Goal: Check status: Check status

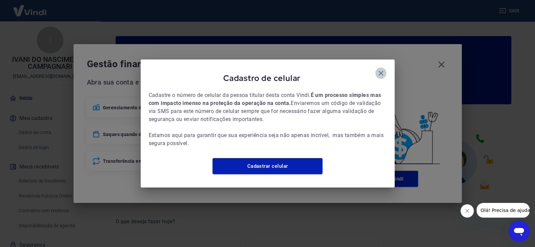
click at [379, 69] on icon "button" at bounding box center [381, 73] width 8 height 8
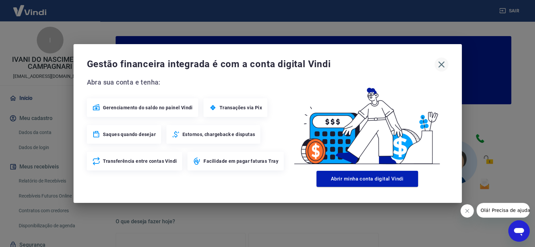
click at [442, 64] on icon "button" at bounding box center [441, 64] width 11 height 11
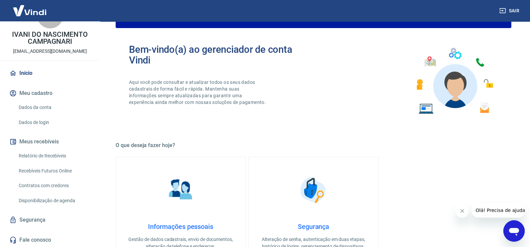
scroll to position [133, 0]
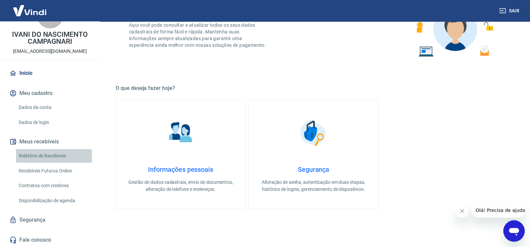
click at [65, 156] on link "Relatório de Recebíveis" at bounding box center [54, 156] width 76 height 14
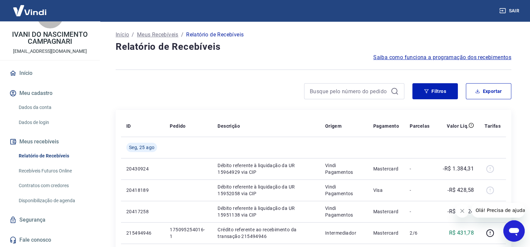
click at [216, 32] on p "Relatório de Recebíveis" at bounding box center [214, 35] width 57 height 8
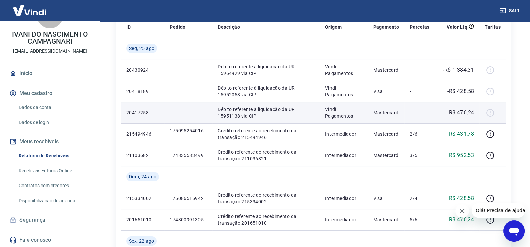
scroll to position [100, 0]
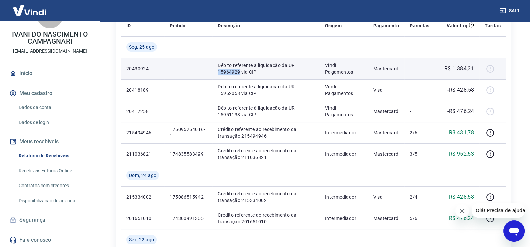
drag, startPoint x: 239, startPoint y: 72, endPoint x: 216, endPoint y: 73, distance: 23.0
click at [216, 73] on td "Débito referente à liquidação da UR 15964929 via CIP" at bounding box center [265, 68] width 107 height 21
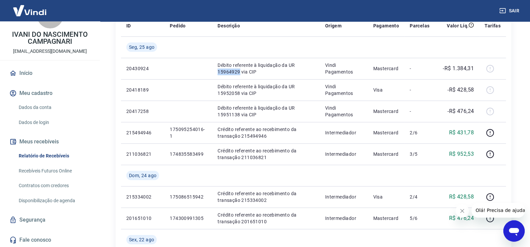
copy p "15964929"
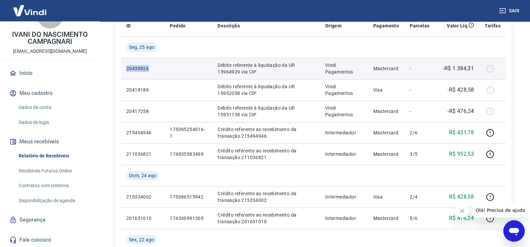
drag, startPoint x: 151, startPoint y: 69, endPoint x: 126, endPoint y: 70, distance: 25.1
click at [126, 70] on p "20430924" at bounding box center [142, 68] width 33 height 7
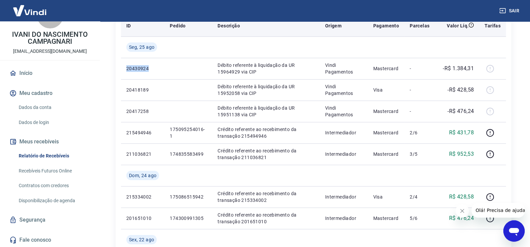
copy p "20430924"
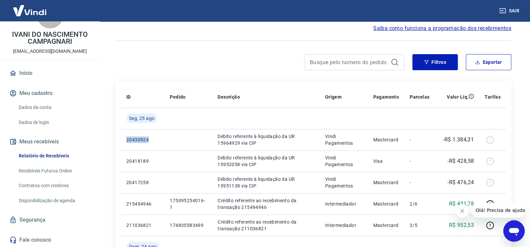
scroll to position [0, 0]
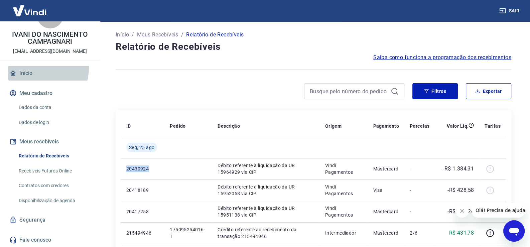
click at [36, 68] on link "Início" at bounding box center [50, 73] width 84 height 15
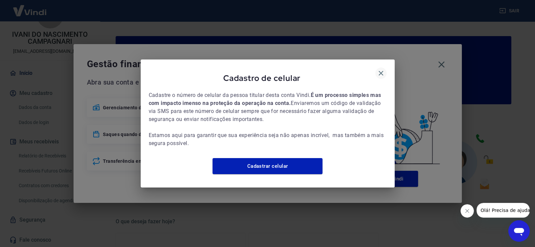
click at [379, 71] on icon "button" at bounding box center [380, 73] width 5 height 5
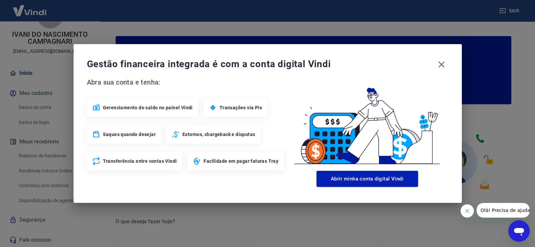
click at [446, 64] on icon "button" at bounding box center [441, 64] width 11 height 11
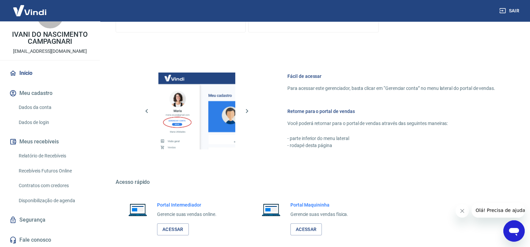
scroll to position [334, 0]
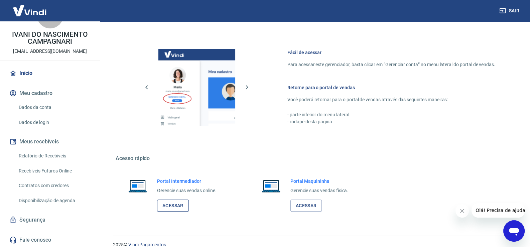
click at [170, 207] on link "Acessar" at bounding box center [173, 205] width 32 height 12
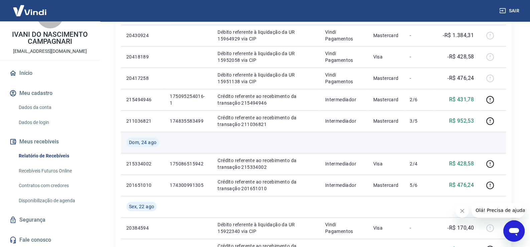
scroll to position [33, 0]
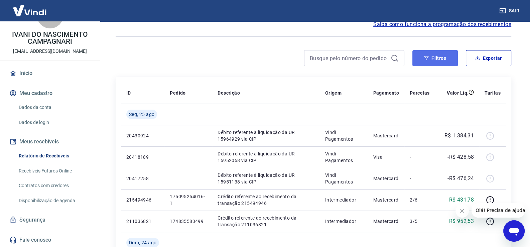
click at [429, 60] on button "Filtros" at bounding box center [434, 58] width 45 height 16
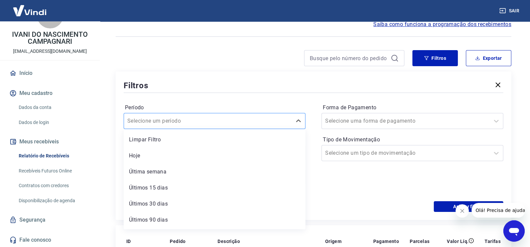
click at [192, 120] on div at bounding box center [207, 120] width 161 height 9
click at [184, 154] on div "Hoje" at bounding box center [215, 155] width 182 height 13
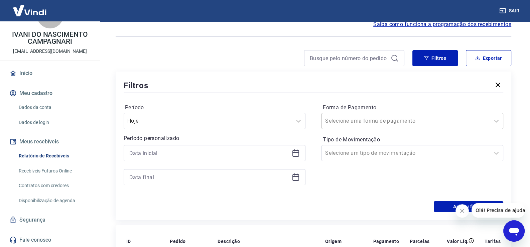
click at [375, 122] on input "Forma de Pagamento" at bounding box center [358, 121] width 67 height 8
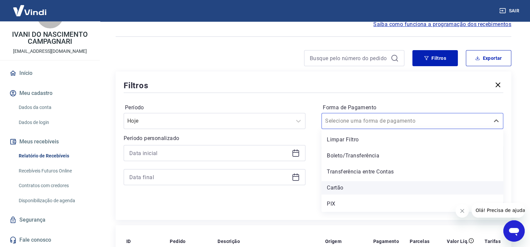
click at [352, 187] on div "Cartão" at bounding box center [412, 187] width 182 height 13
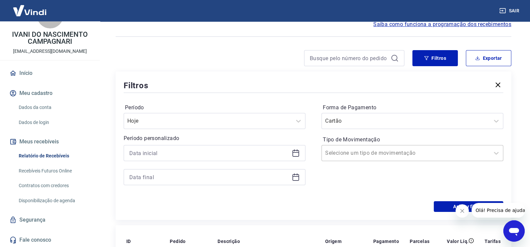
click at [360, 154] on input "Tipo de Movimentação" at bounding box center [358, 153] width 67 height 8
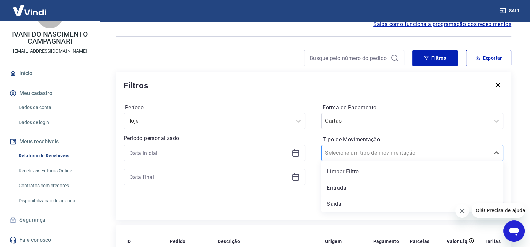
click at [360, 154] on input "Tipo de Movimentação" at bounding box center [358, 153] width 67 height 8
click at [479, 135] on div "Tipo de Movimentação option Limpar Filtro focused, 1 of 3. 3 results available.…" at bounding box center [412, 147] width 182 height 27
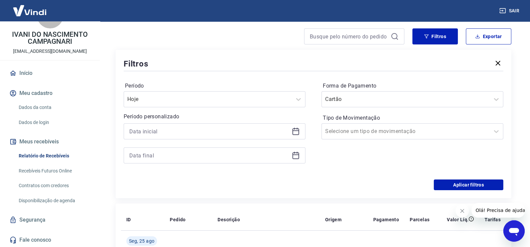
scroll to position [66, 0]
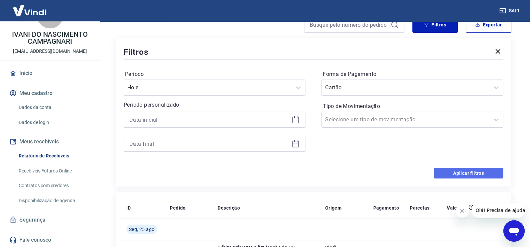
click at [469, 172] on button "Aplicar filtros" at bounding box center [467, 173] width 69 height 11
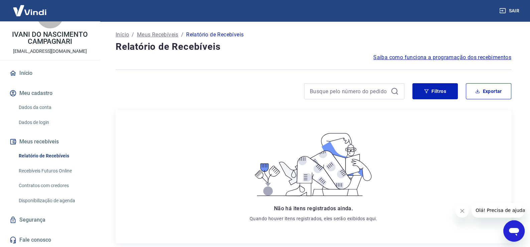
scroll to position [33, 0]
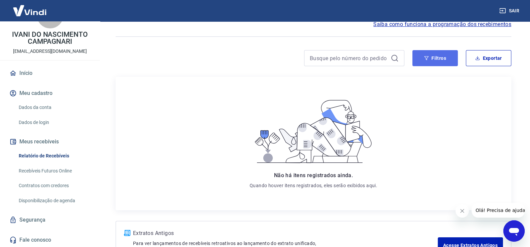
click at [427, 58] on icon "button" at bounding box center [426, 58] width 4 height 4
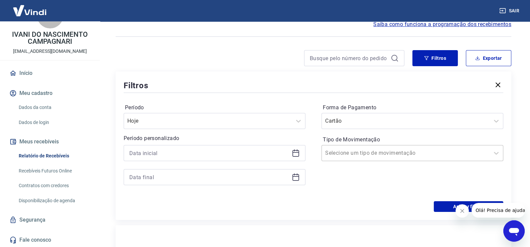
click at [342, 158] on div "Selecione um tipo de movimentação" at bounding box center [406, 153] width 168 height 12
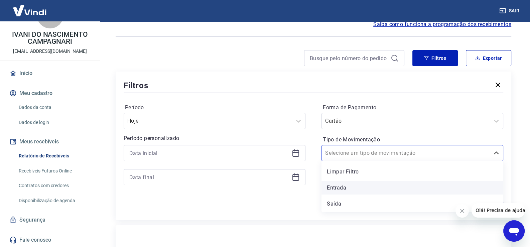
click at [342, 187] on div "Entrada" at bounding box center [412, 187] width 182 height 13
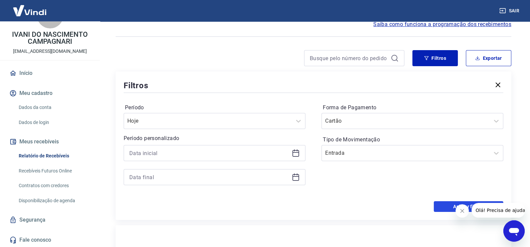
click at [440, 207] on button "Aplicar filtros" at bounding box center [467, 206] width 69 height 11
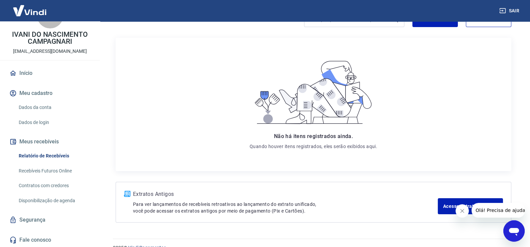
scroll to position [84, 0]
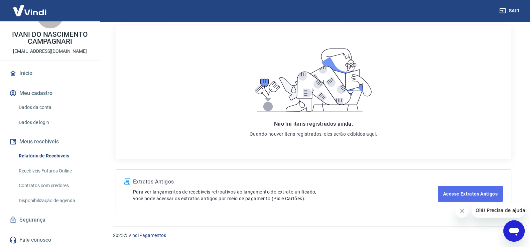
click at [482, 196] on link "Acesse Extratos Antigos" at bounding box center [469, 194] width 65 height 16
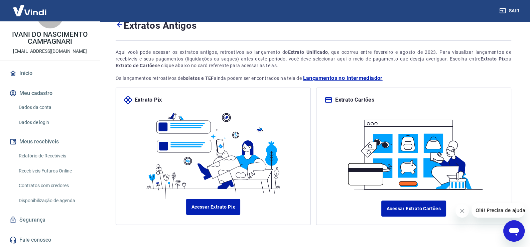
scroll to position [33, 0]
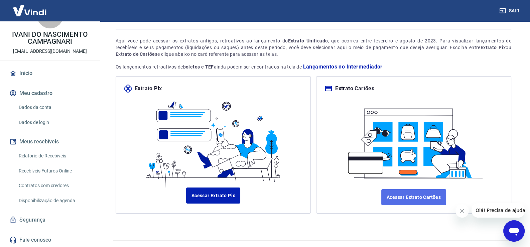
click at [415, 194] on link "Acessar Extrato Cartões" at bounding box center [413, 197] width 65 height 16
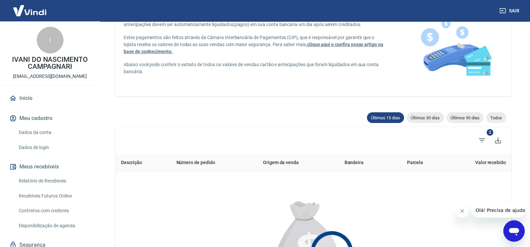
scroll to position [33, 0]
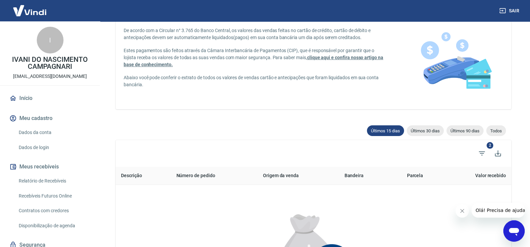
click at [490, 145] on span "2" at bounding box center [489, 145] width 7 height 7
click at [483, 155] on icon "Filtros" at bounding box center [481, 153] width 8 height 8
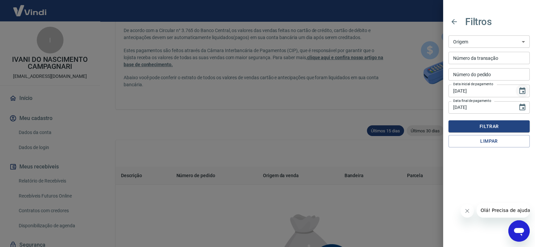
click at [520, 90] on icon "Choose date, selected date is 11 de ago de 2025" at bounding box center [522, 91] width 8 height 8
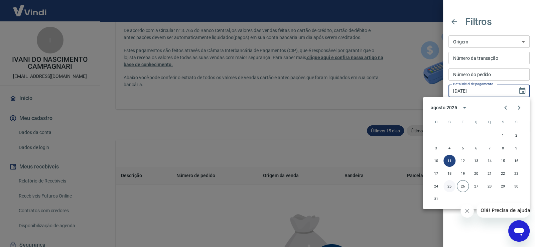
click at [449, 185] on button "25" at bounding box center [449, 186] width 12 height 12
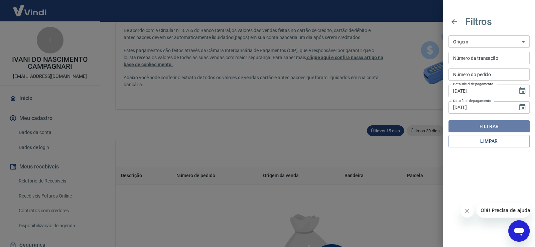
click at [491, 124] on button "Filtrar" at bounding box center [488, 126] width 81 height 12
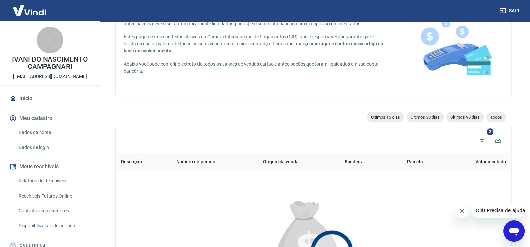
scroll to position [33, 0]
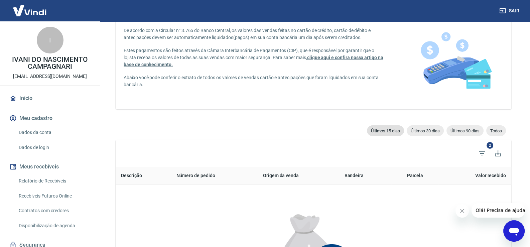
click at [387, 132] on span "Últimos 15 dias" at bounding box center [385, 130] width 37 height 5
type input "[DATE]"
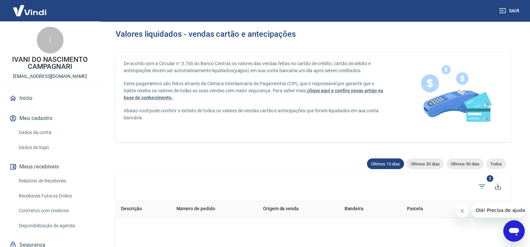
click at [490, 178] on span "2" at bounding box center [489, 178] width 7 height 7
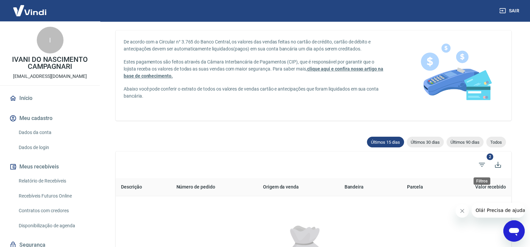
scroll to position [33, 0]
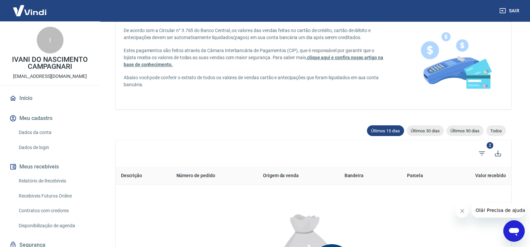
click at [461, 211] on icon "Fechar mensagem da empresa" at bounding box center [461, 210] width 5 height 5
click at [491, 145] on span "2" at bounding box center [489, 145] width 7 height 7
click at [482, 158] on span "Filtros" at bounding box center [481, 153] width 16 height 16
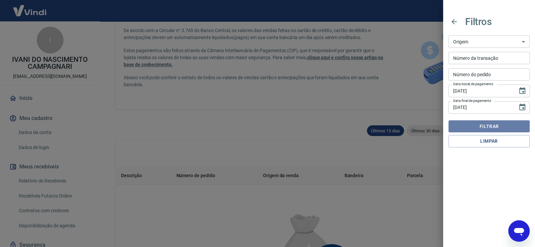
click at [487, 125] on button "Filtrar" at bounding box center [488, 126] width 81 height 12
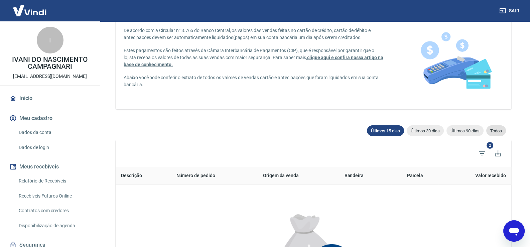
click at [496, 129] on span "Todos" at bounding box center [496, 130] width 20 height 5
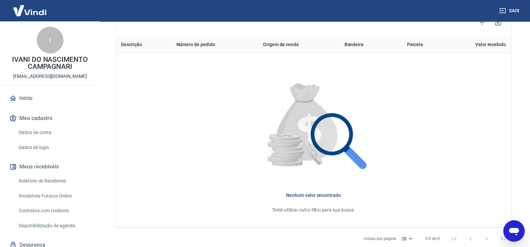
scroll to position [167, 0]
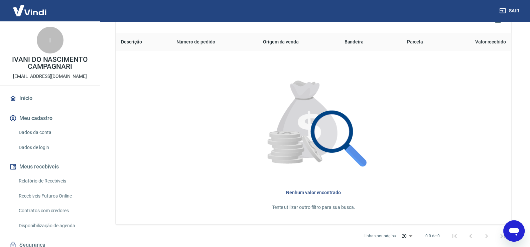
click at [53, 179] on link "Relatório de Recebíveis" at bounding box center [54, 181] width 76 height 14
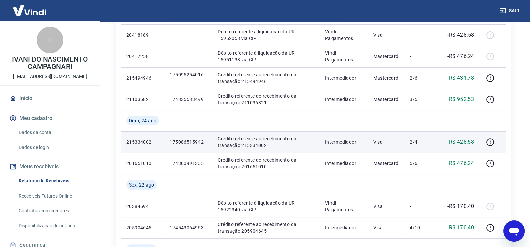
scroll to position [167, 0]
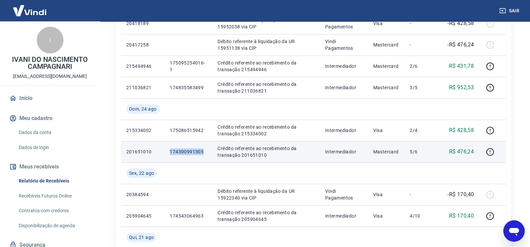
drag, startPoint x: 204, startPoint y: 152, endPoint x: 169, endPoint y: 153, distance: 35.7
click at [169, 153] on td "174300991305" at bounding box center [188, 151] width 48 height 21
copy p "174300991305"
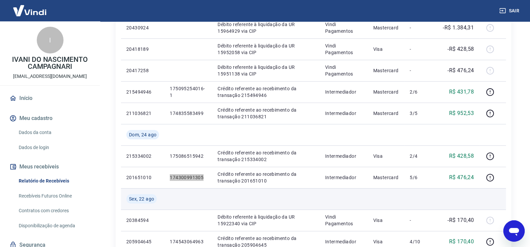
scroll to position [133, 0]
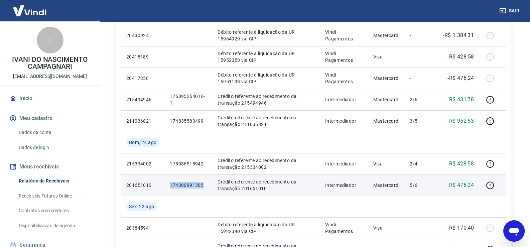
click at [204, 187] on p "174300991305" at bounding box center [188, 185] width 37 height 7
drag, startPoint x: 203, startPoint y: 185, endPoint x: 158, endPoint y: 185, distance: 44.7
click at [158, 185] on tr "201651010 174300991305 Crédito referente ao recebimento da transação 201651010 …" at bounding box center [313, 184] width 385 height 21
copy tr "174300991305"
drag, startPoint x: 475, startPoint y: 186, endPoint x: 458, endPoint y: 186, distance: 16.7
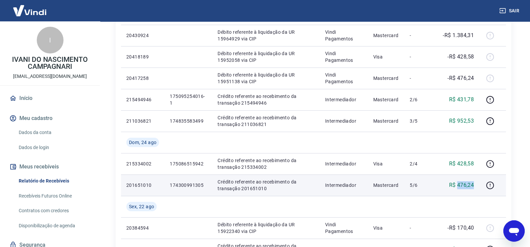
click at [458, 186] on td "R$ 476,24" at bounding box center [456, 184] width 44 height 21
copy p "476,24"
drag, startPoint x: 204, startPoint y: 185, endPoint x: 162, endPoint y: 185, distance: 41.7
click at [162, 185] on tr "201651010 174300991305 Crédito referente ao recebimento da transação 201651010 …" at bounding box center [313, 184] width 385 height 21
copy tr "174300991305"
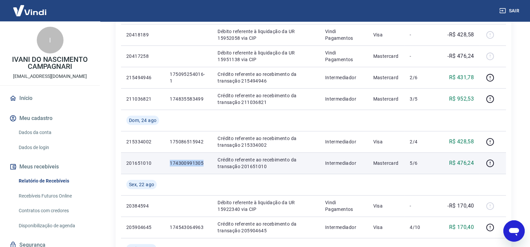
scroll to position [200, 0]
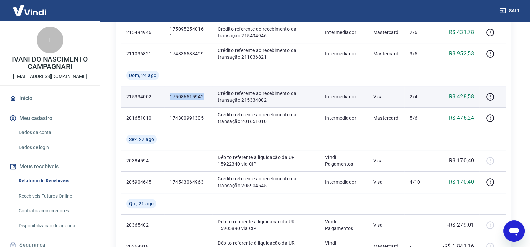
drag, startPoint x: 205, startPoint y: 94, endPoint x: 167, endPoint y: 96, distance: 38.5
click at [167, 96] on td "175086515942" at bounding box center [188, 96] width 48 height 21
copy p "175086515942"
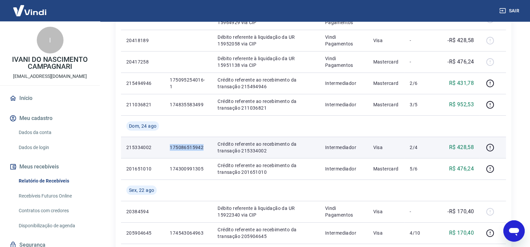
scroll to position [133, 0]
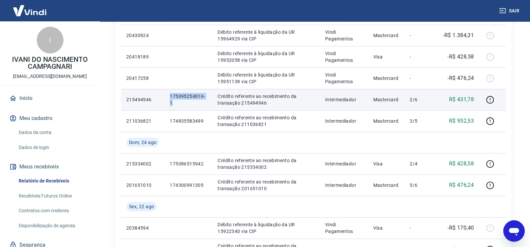
drag, startPoint x: 179, startPoint y: 104, endPoint x: 167, endPoint y: 95, distance: 15.3
click at [167, 95] on td "175095254016-1" at bounding box center [188, 99] width 48 height 21
copy p "175095254016-1"
drag, startPoint x: 476, startPoint y: 100, endPoint x: 458, endPoint y: 101, distance: 18.0
click at [458, 101] on td "R$ 431,78" at bounding box center [456, 99] width 44 height 21
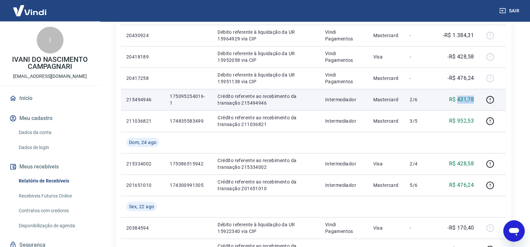
copy p "431,78"
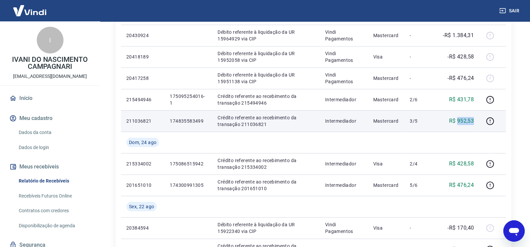
drag, startPoint x: 475, startPoint y: 120, endPoint x: 458, endPoint y: 123, distance: 17.9
click at [458, 123] on td "R$ 952,53" at bounding box center [456, 120] width 44 height 21
copy p "952,53"
drag, startPoint x: 202, startPoint y: 120, endPoint x: 165, endPoint y: 120, distance: 37.1
click at [165, 120] on td "174835583499" at bounding box center [188, 120] width 48 height 21
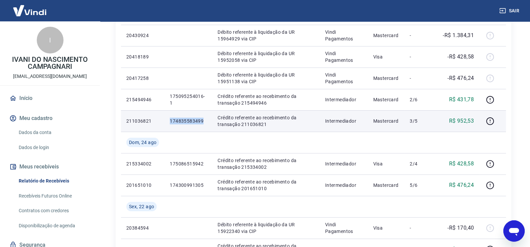
copy p "174835583499"
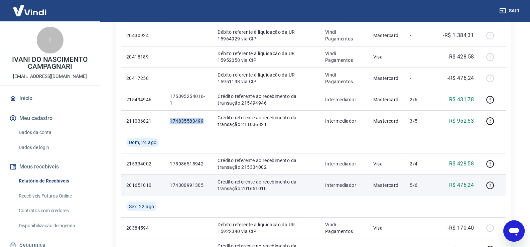
copy p "174835583499"
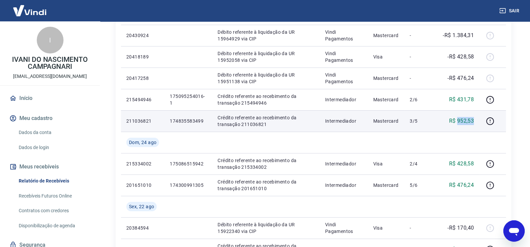
drag, startPoint x: 474, startPoint y: 121, endPoint x: 458, endPoint y: 121, distance: 16.4
click at [458, 121] on td "R$ 952,53" at bounding box center [456, 120] width 44 height 21
drag, startPoint x: 205, startPoint y: 121, endPoint x: 164, endPoint y: 122, distance: 41.1
click at [164, 122] on tr "211036821 174835583499 Crédito referente ao recebimento da transação 211036821 …" at bounding box center [313, 120] width 385 height 21
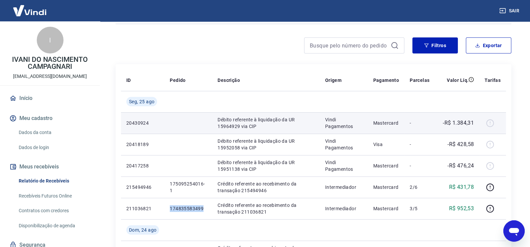
scroll to position [33, 0]
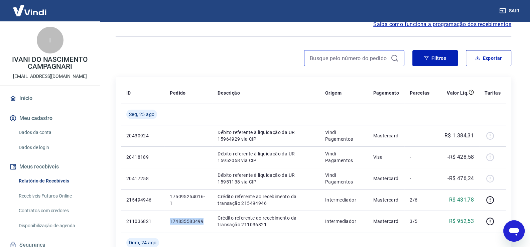
click at [365, 61] on input at bounding box center [349, 58] width 78 height 10
paste input "174835583499"
click at [366, 58] on input "174835583499" at bounding box center [349, 58] width 78 height 10
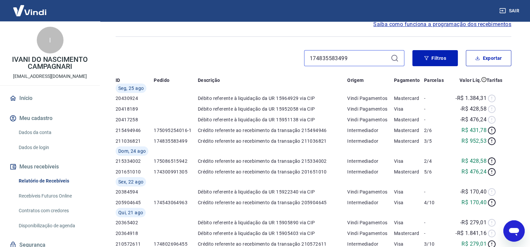
type input "174835583499"
click at [396, 28] on span "Saiba como funciona a programação dos recebimentos" at bounding box center [442, 24] width 138 height 8
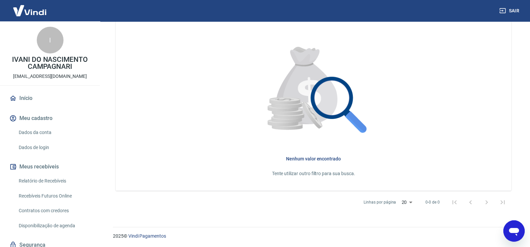
scroll to position [201, 0]
click at [64, 183] on link "Relatório de Recebíveis" at bounding box center [54, 181] width 76 height 14
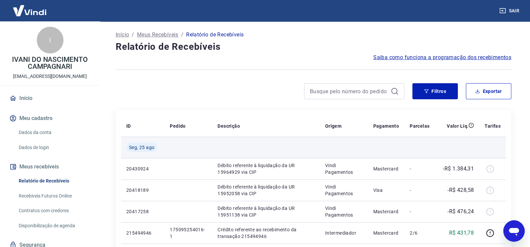
scroll to position [100, 0]
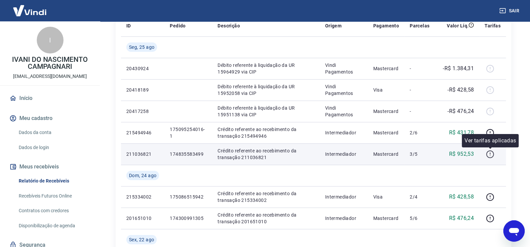
click at [489, 155] on icon "button" at bounding box center [490, 154] width 8 height 8
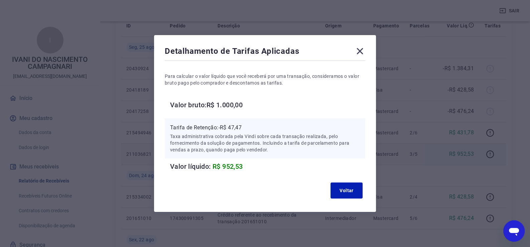
click at [364, 50] on icon at bounding box center [359, 51] width 11 height 11
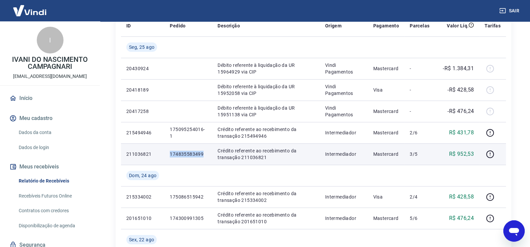
drag, startPoint x: 202, startPoint y: 155, endPoint x: 166, endPoint y: 154, distance: 36.1
click at [166, 154] on td "174835583499" at bounding box center [188, 153] width 48 height 21
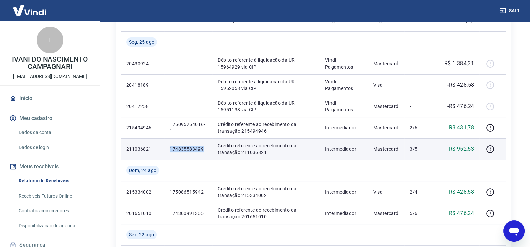
scroll to position [167, 0]
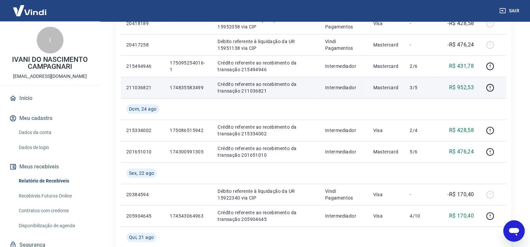
click at [248, 88] on p "Crédito referente ao recebimento da transação 211036821" at bounding box center [265, 87] width 96 height 13
drag, startPoint x: 202, startPoint y: 88, endPoint x: 168, endPoint y: 86, distance: 34.1
click at [168, 86] on td "174835583499" at bounding box center [188, 87] width 48 height 21
copy p "174835583499"
drag, startPoint x: 270, startPoint y: 89, endPoint x: 240, endPoint y: 90, distance: 29.4
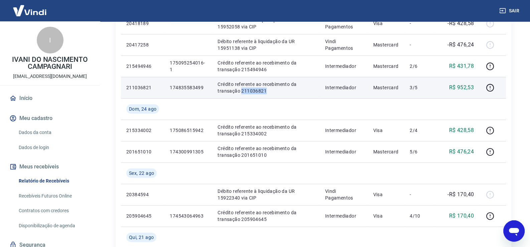
click at [240, 90] on p "Crédito referente ao recebimento da transação 211036821" at bounding box center [265, 87] width 96 height 13
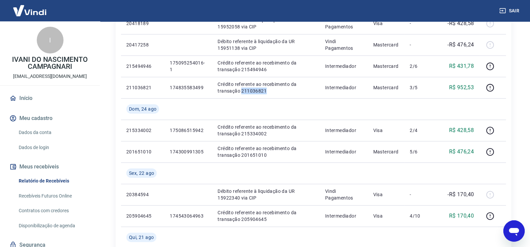
copy p "211036821"
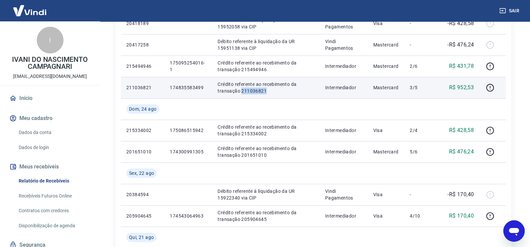
click at [257, 96] on td "Crédito referente ao recebimento da transação 211036821" at bounding box center [265, 87] width 107 height 21
drag, startPoint x: 267, startPoint y: 90, endPoint x: 240, endPoint y: 90, distance: 26.4
click at [240, 90] on p "Crédito referente ao recebimento da transação 211036821" at bounding box center [265, 87] width 96 height 13
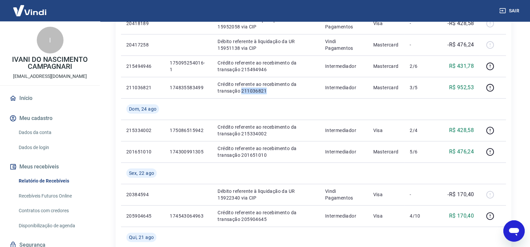
copy p "211036821"
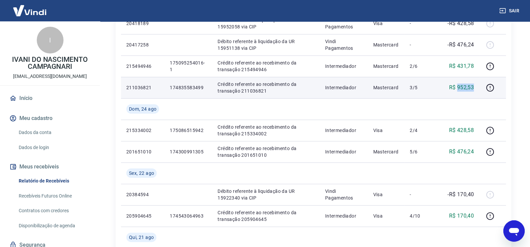
drag, startPoint x: 476, startPoint y: 86, endPoint x: 457, endPoint y: 88, distance: 18.5
click at [457, 88] on td "R$ 952,53" at bounding box center [456, 87] width 44 height 21
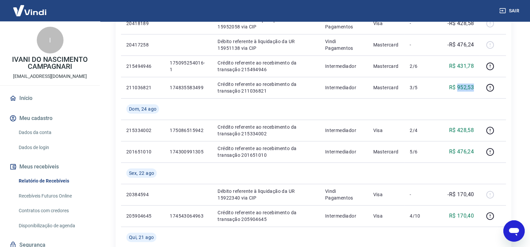
copy p "952,53"
